Goal: Communication & Community: Share content

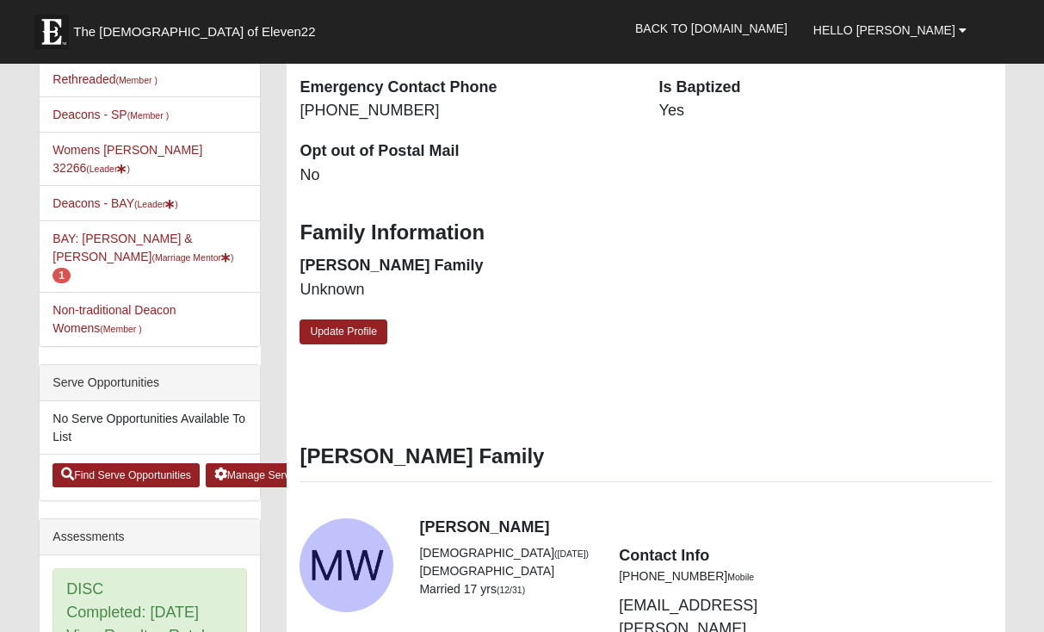
scroll to position [566, 0]
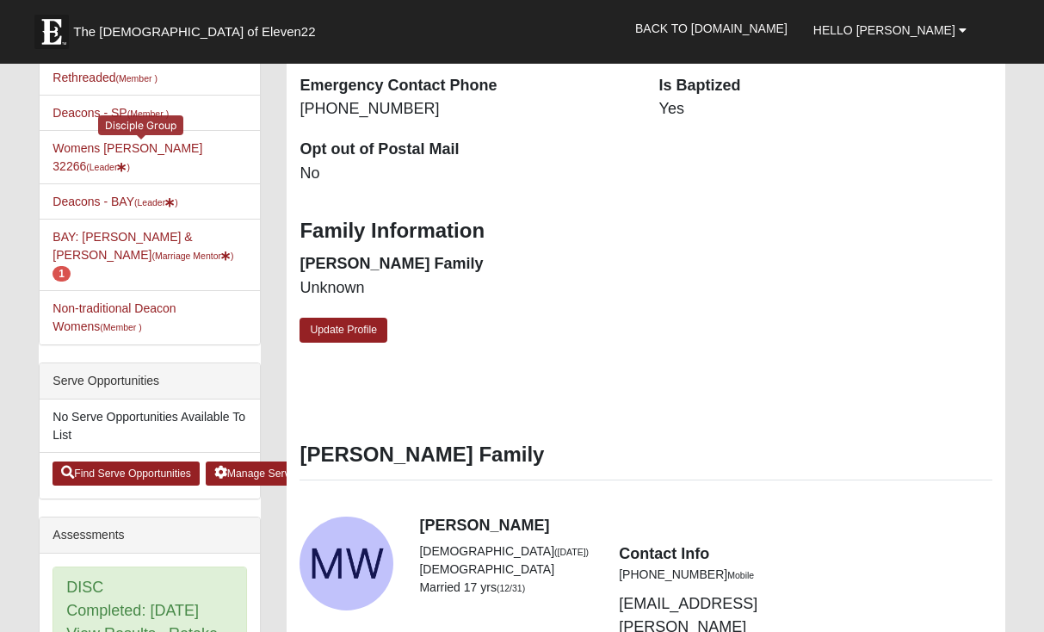
click at [174, 140] on li "Womens [PERSON_NAME] 32266 (Leader ) Disciple Group" at bounding box center [150, 157] width 220 height 54
click at [158, 145] on link "Womens [PERSON_NAME] 32266 (Leader )" at bounding box center [128, 157] width 150 height 32
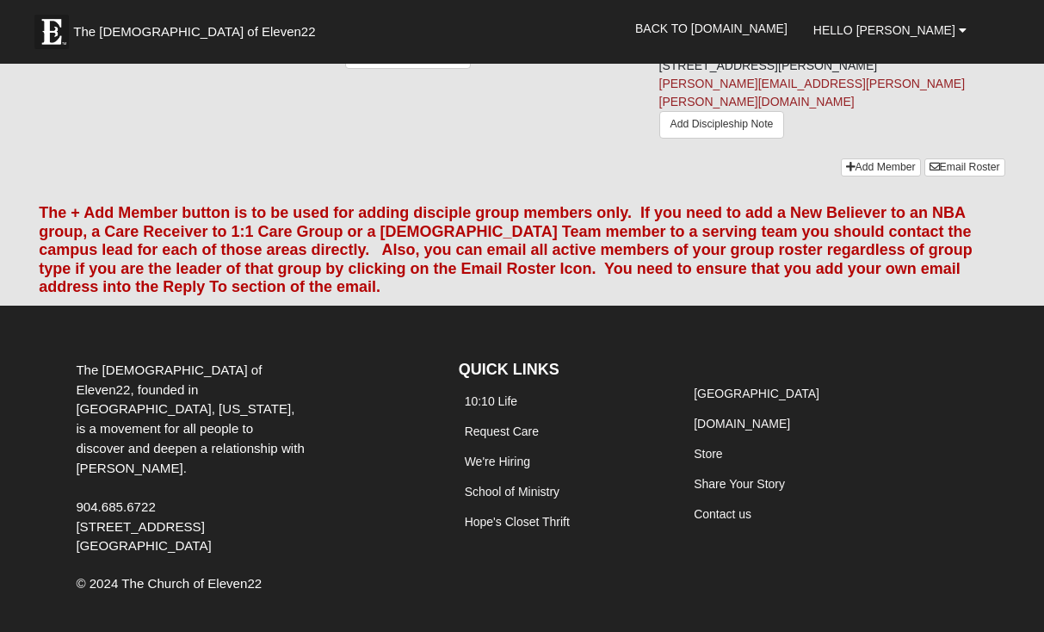
scroll to position [1502, 0]
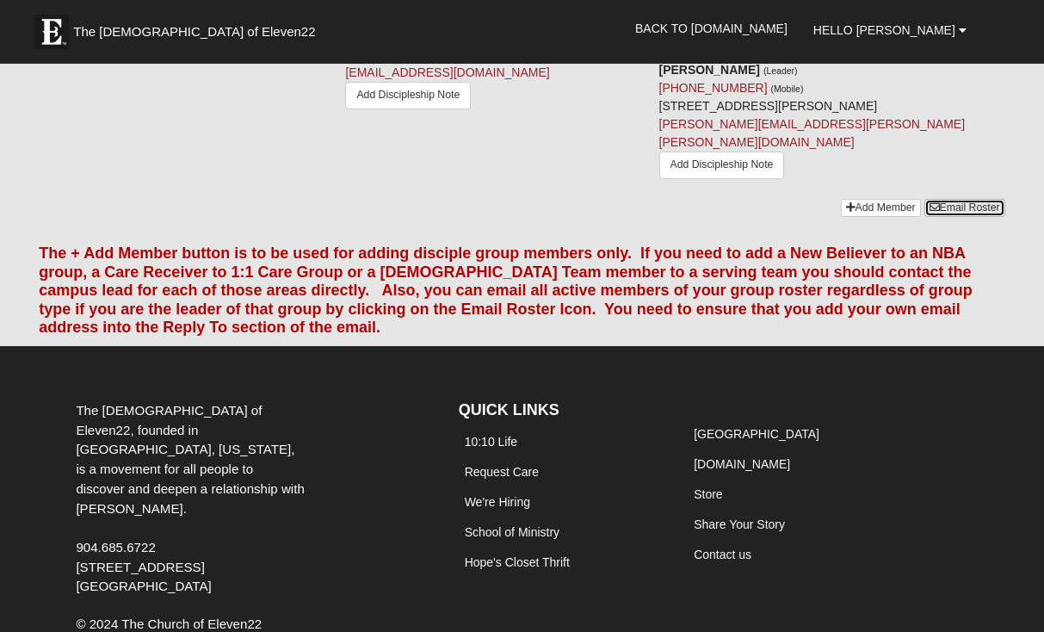
click at [947, 217] on link "Email Roster" at bounding box center [965, 208] width 81 height 18
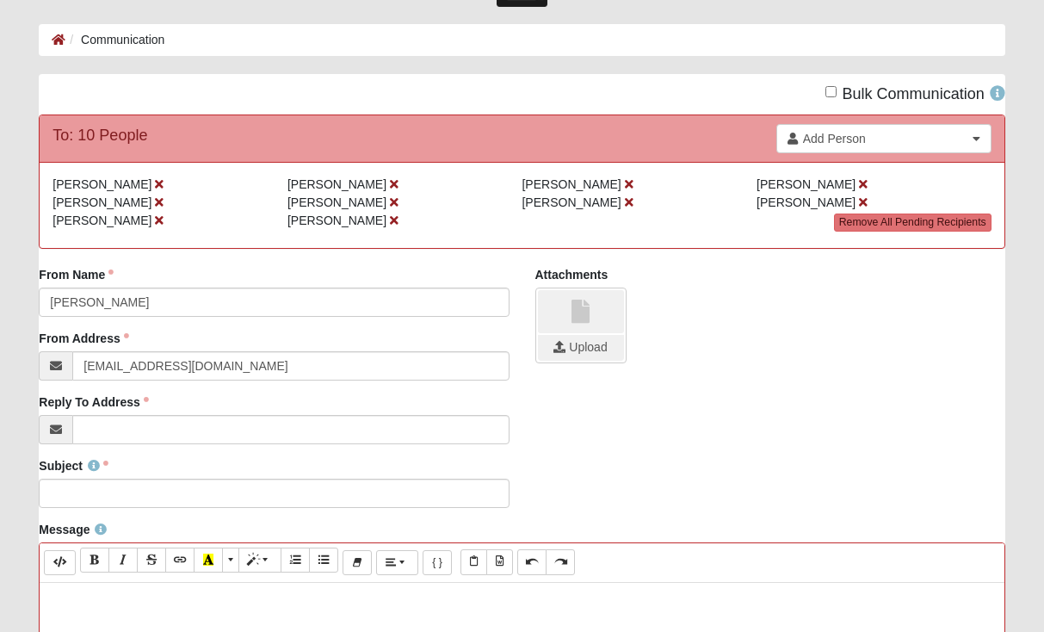
scroll to position [90, 0]
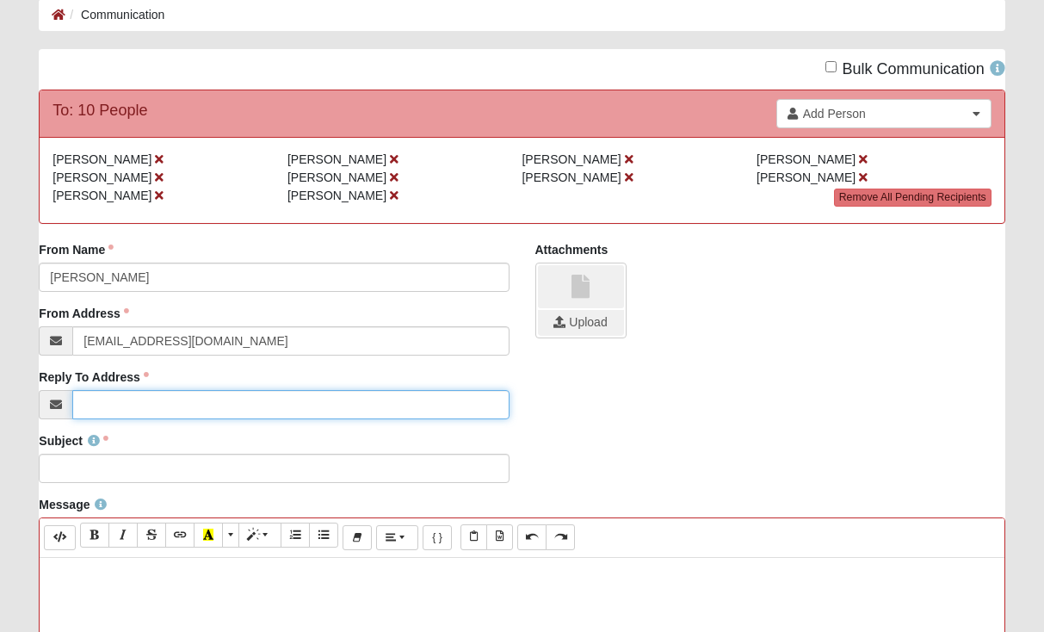
click at [431, 415] on input "Reply To Address" at bounding box center [290, 404] width 436 height 29
type input "[PERSON_NAME][EMAIL_ADDRESS][PERSON_NAME][PERSON_NAME][DOMAIN_NAME]"
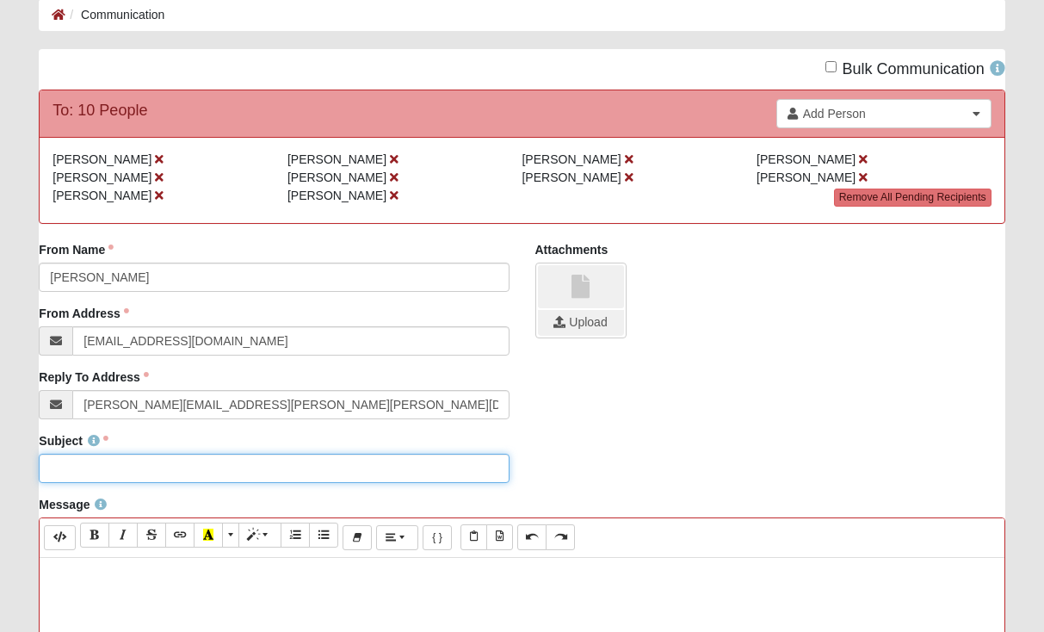
click at [342, 471] on input "Subject" at bounding box center [274, 468] width 470 height 29
type input "Disciple Group August 13"
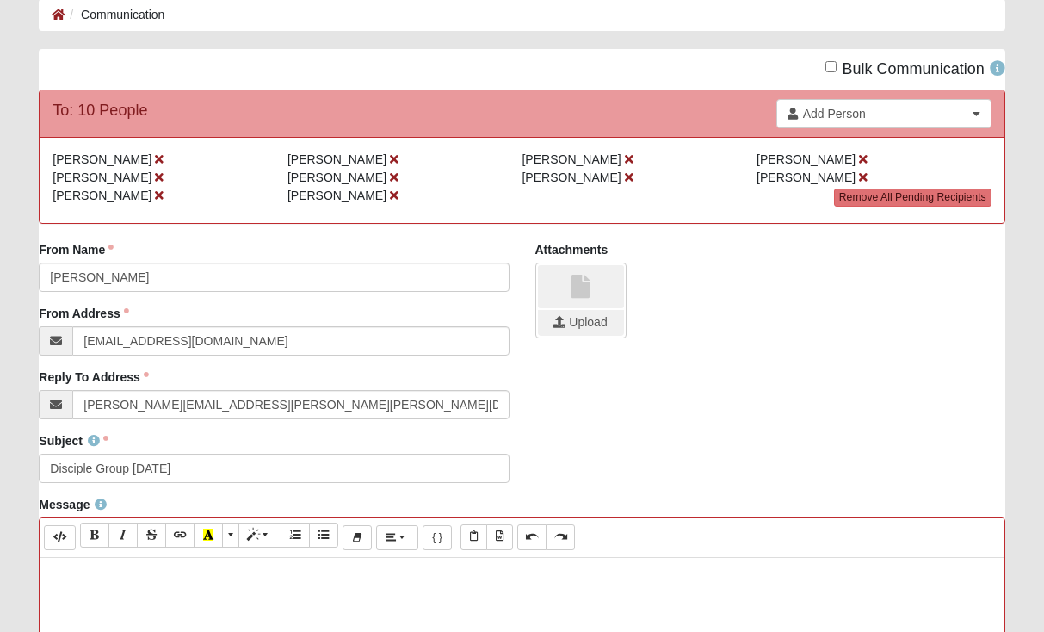
click at [318, 566] on p at bounding box center [521, 575] width 947 height 18
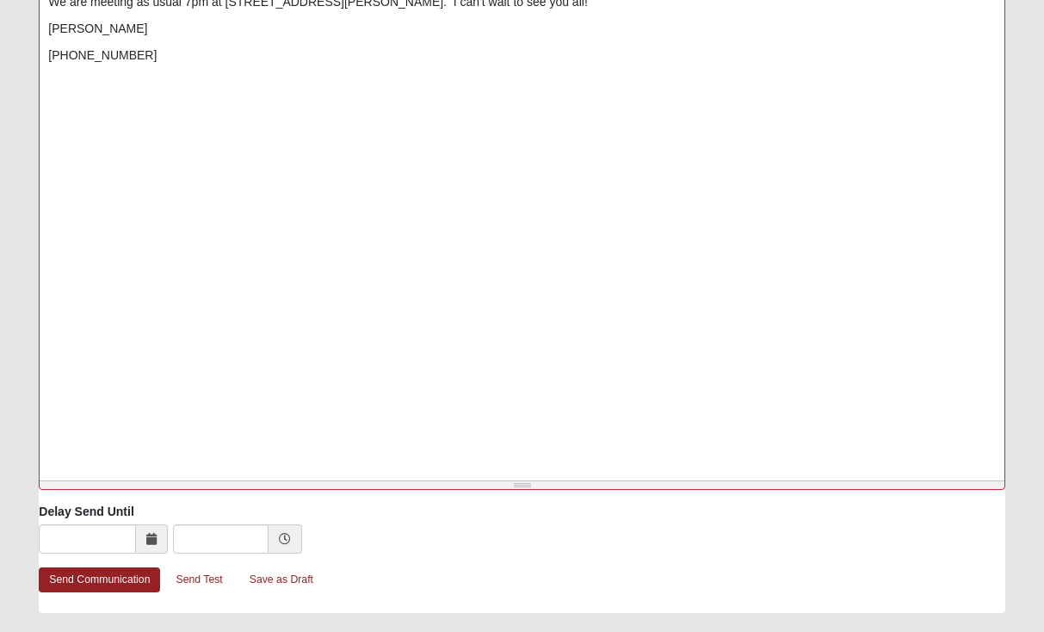
scroll to position [692, 0]
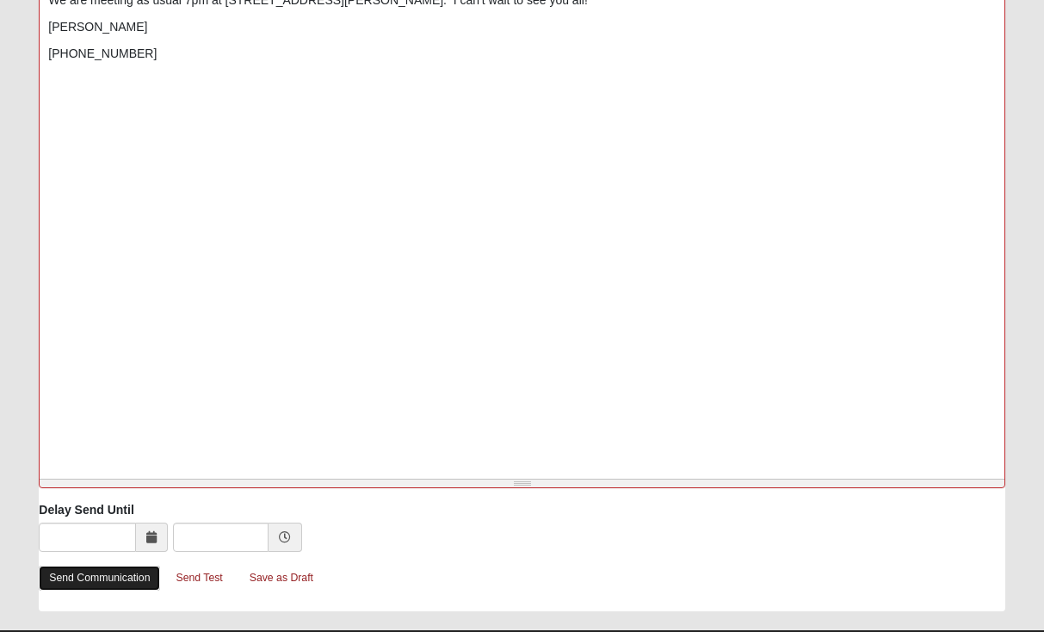
click at [116, 578] on link "Send Communication" at bounding box center [99, 578] width 121 height 25
